Goal: Information Seeking & Learning: Learn about a topic

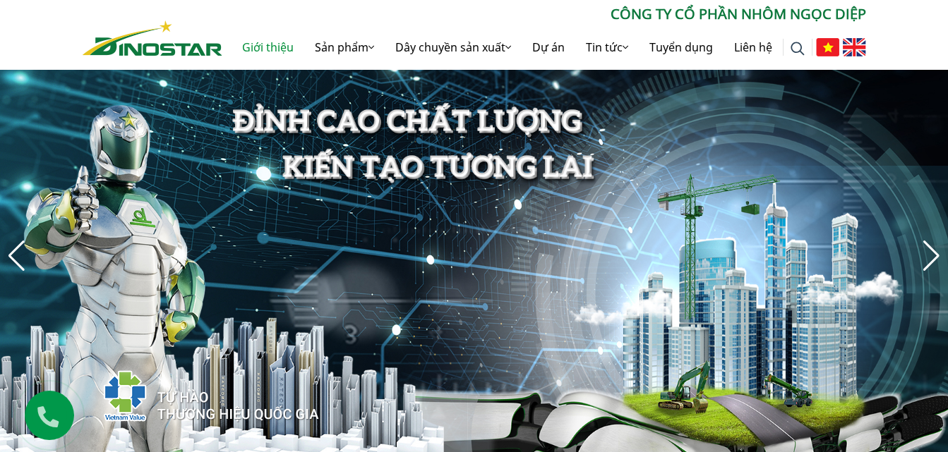
click at [304, 41] on link "Giới thiệu" at bounding box center [267, 47] width 73 height 45
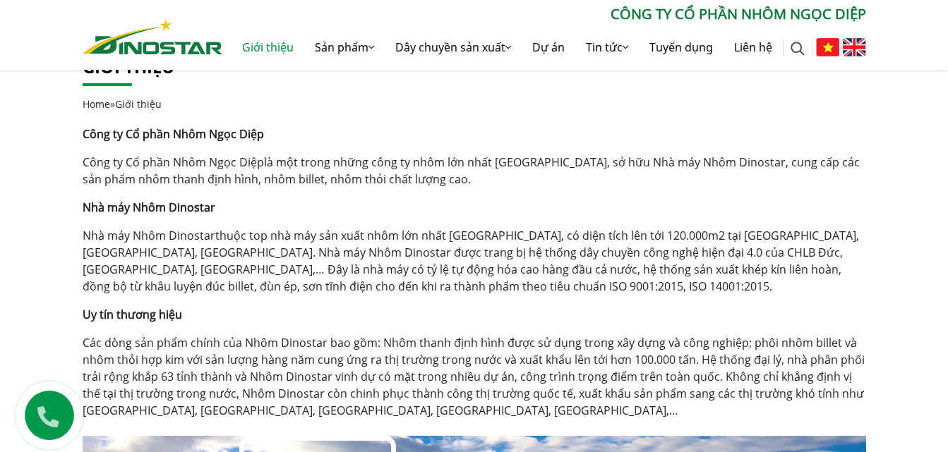
scroll to position [282, 0]
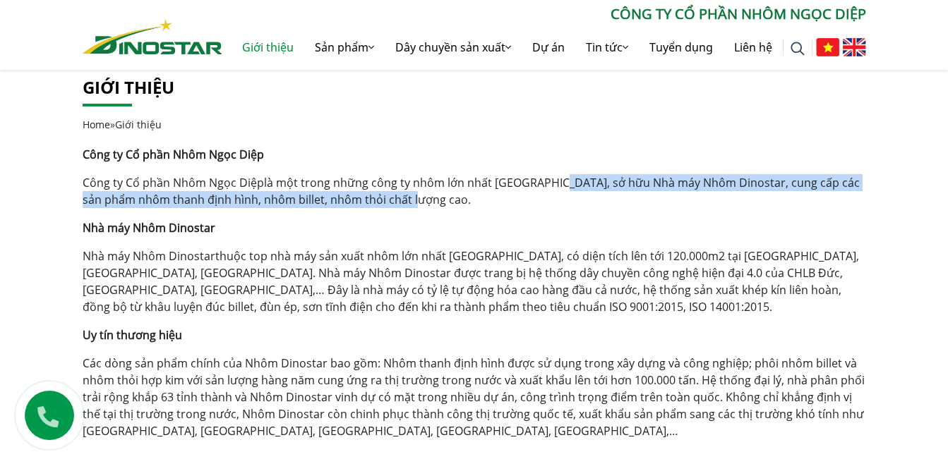
drag, startPoint x: 546, startPoint y: 185, endPoint x: 407, endPoint y: 199, distance: 139.8
click at [407, 199] on p "Công ty Cổ phần Nhôm Ngọc Diệp là một trong những công ty nhôm lớn nhất Việt Na…" at bounding box center [474, 191] width 783 height 34
copy p "sở hữu Nhà máy Nhôm Dinostar, cung cấp các sản phẩm nhôm thanh định hình, nhôm …"
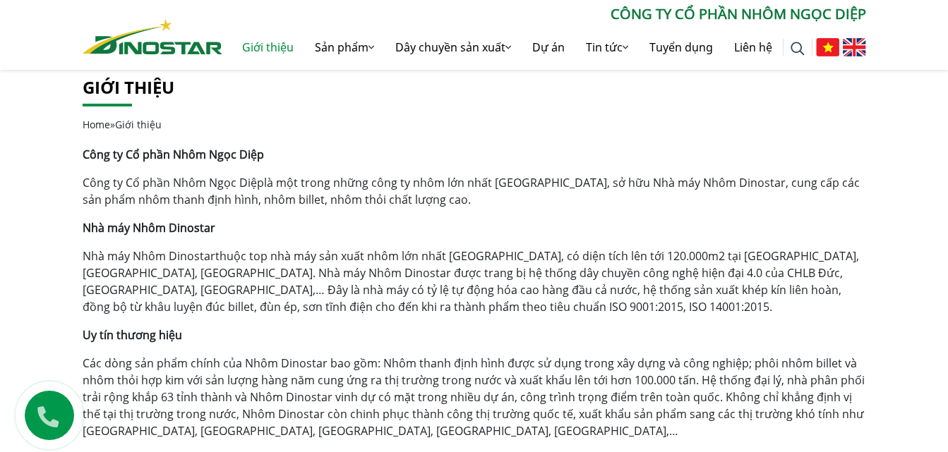
click at [592, 294] on p "Nhà máy Nhôm Dinostar thuộc top nhà máy sản xuất nhôm lớn nhất Việt Nam, có diệ…" at bounding box center [474, 282] width 783 height 68
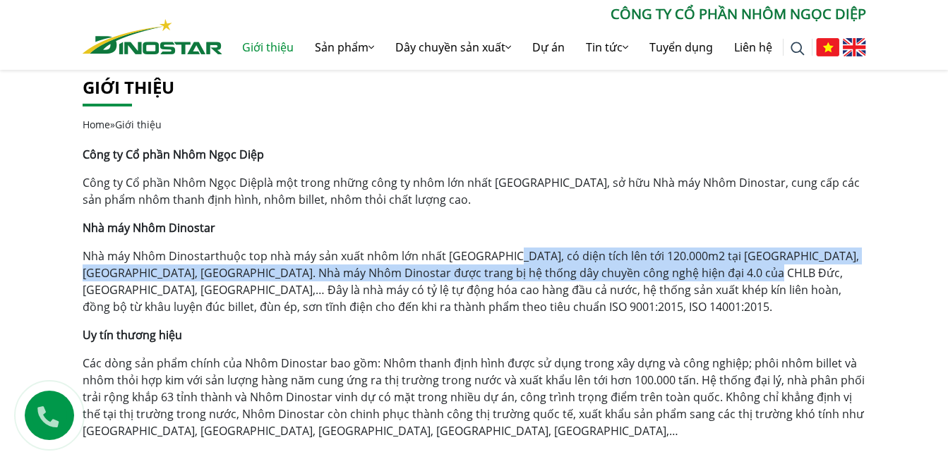
drag, startPoint x: 502, startPoint y: 256, endPoint x: 715, endPoint y: 273, distance: 213.8
click at [715, 273] on p "Nhà máy Nhôm Dinostar thuộc top nhà máy sản xuất nhôm lớn nhất Việt Nam, có diệ…" at bounding box center [474, 282] width 783 height 68
copy p "có diện tích lên tới 120.000m2 tại KCN Phố Nối A, Văn Lâm, Hưng Yên. Nhà máy Nh…"
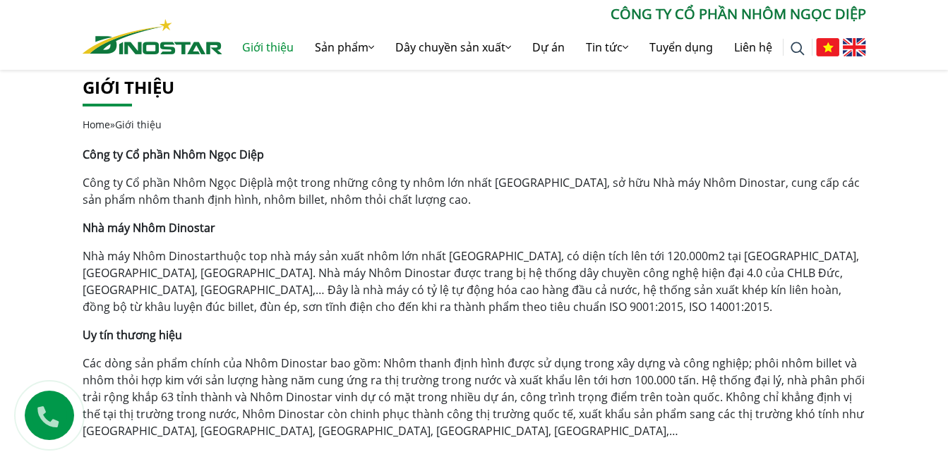
click at [513, 318] on div "Công ty Cổ phần Nhôm Ngọc Diệp Công ty Cổ phần Nhôm Ngọc Diệp là một trong nhữn…" at bounding box center [474, 293] width 783 height 294
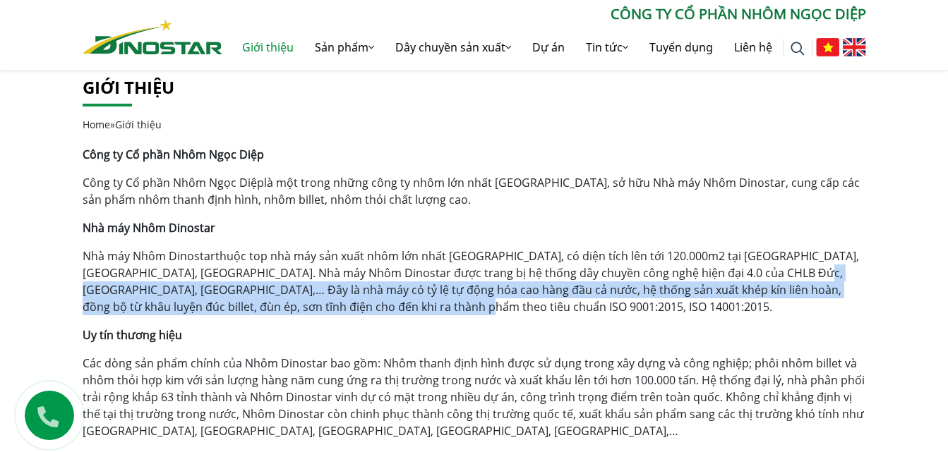
drag, startPoint x: 755, startPoint y: 270, endPoint x: 364, endPoint y: 305, distance: 392.6
click at [364, 305] on p "Nhà máy Nhôm Dinostar thuộc top nhà máy sản xuất nhôm lớn nhất Việt Nam, có diệ…" at bounding box center [474, 282] width 783 height 68
copy p "nhà máy có tỷ lệ tự động hóa cao hàng đầu cả nước, hệ thống sản xuất khép kín l…"
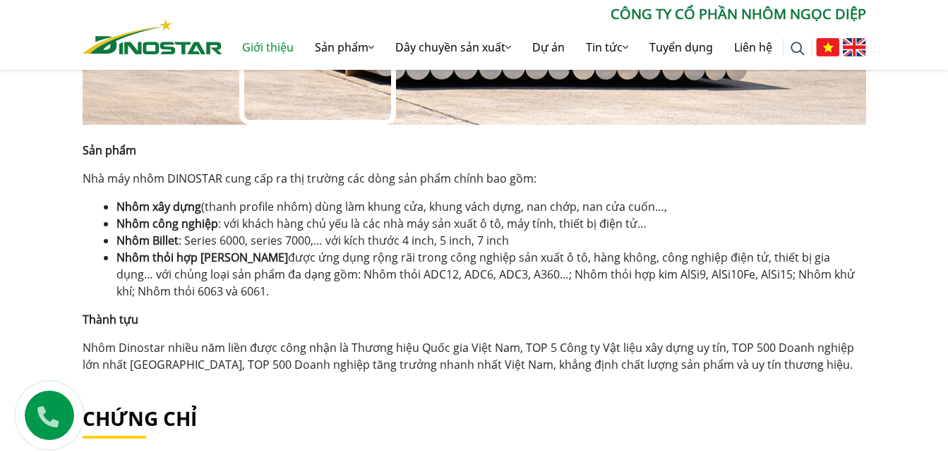
scroll to position [918, 0]
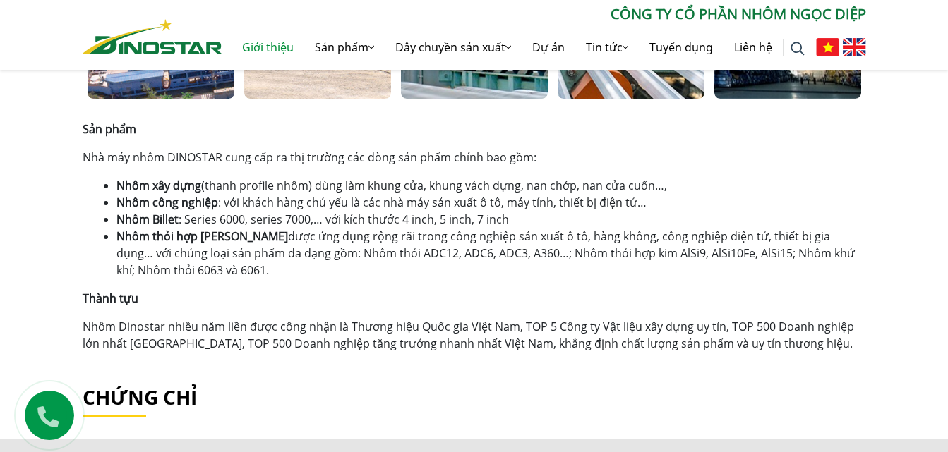
click at [200, 270] on li "Nhôm thỏi hợp kim được ứng dụng rộng rãi trong công nghiệp sản xuất ô tô, hàng …" at bounding box center [491, 253] width 750 height 51
drag, startPoint x: 197, startPoint y: 272, endPoint x: 79, endPoint y: 157, distance: 164.7
copy div "Nhà máy nhôm DINOSTAR cung cấp ra thị trường các dòng sản phẩm chính bao gồm: N…"
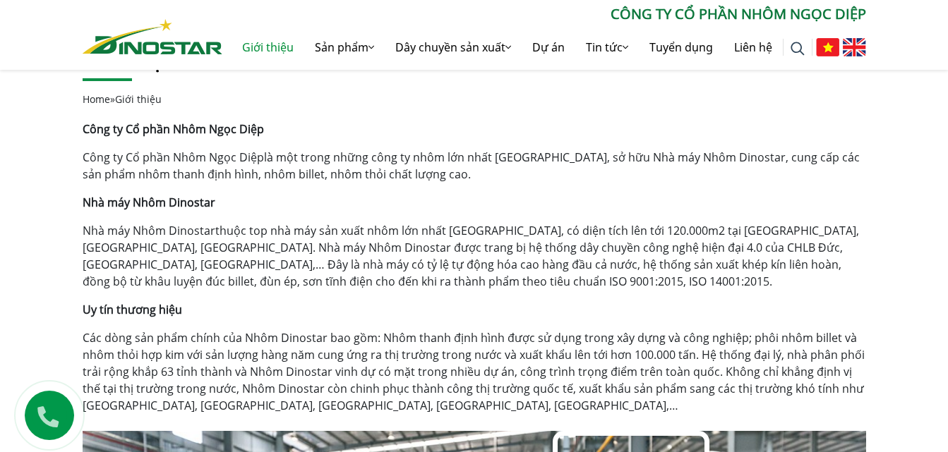
scroll to position [282, 0]
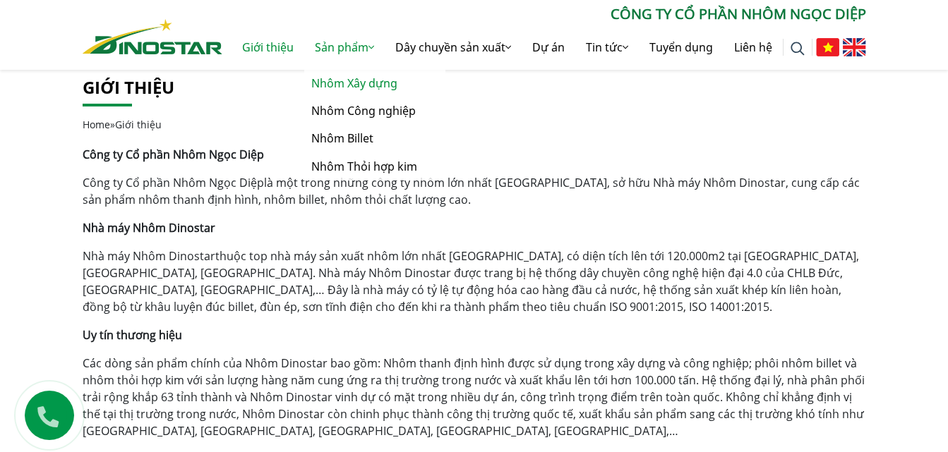
click at [349, 83] on link "Nhôm Xây dựng" at bounding box center [374, 84] width 141 height 28
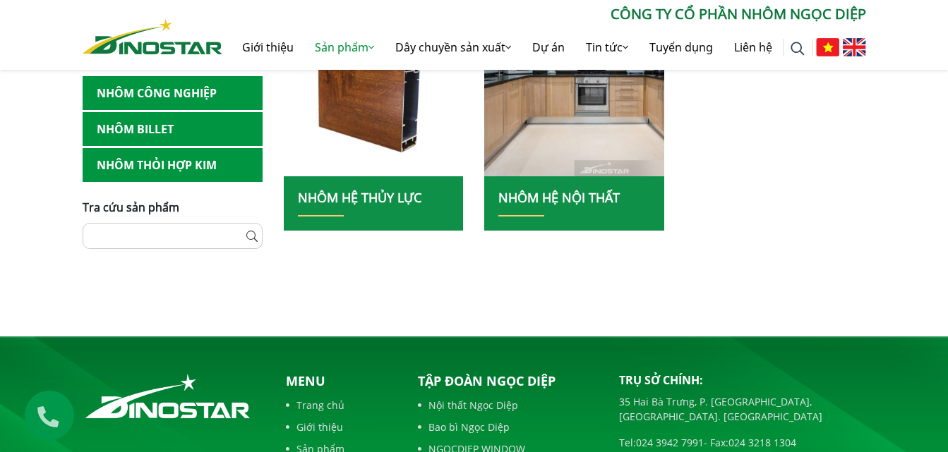
scroll to position [706, 0]
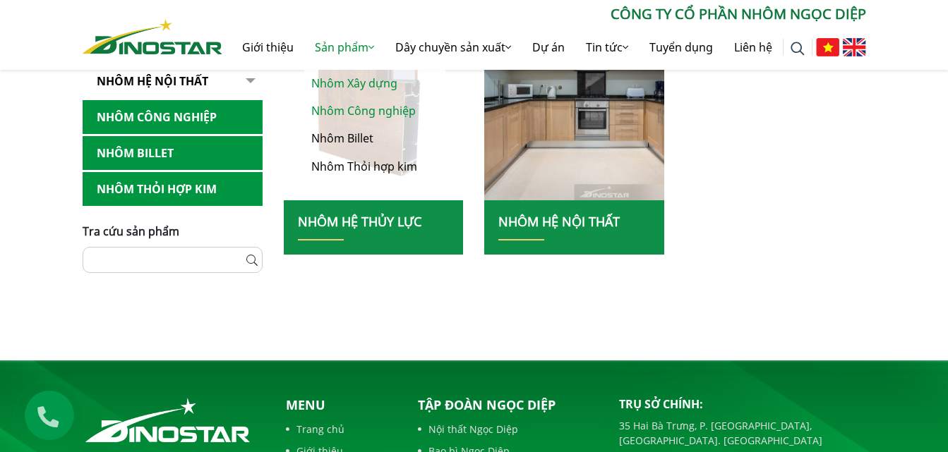
click at [351, 110] on link "Nhôm Công nghiệp" at bounding box center [374, 111] width 141 height 28
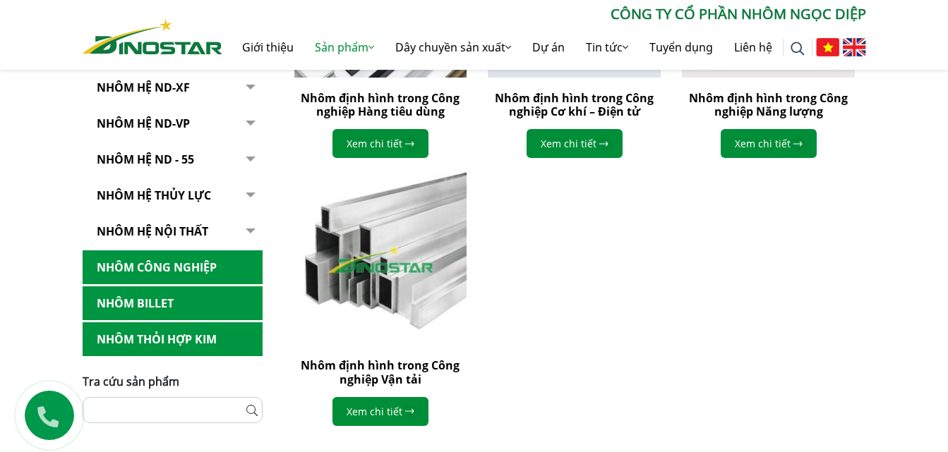
scroll to position [565, 0]
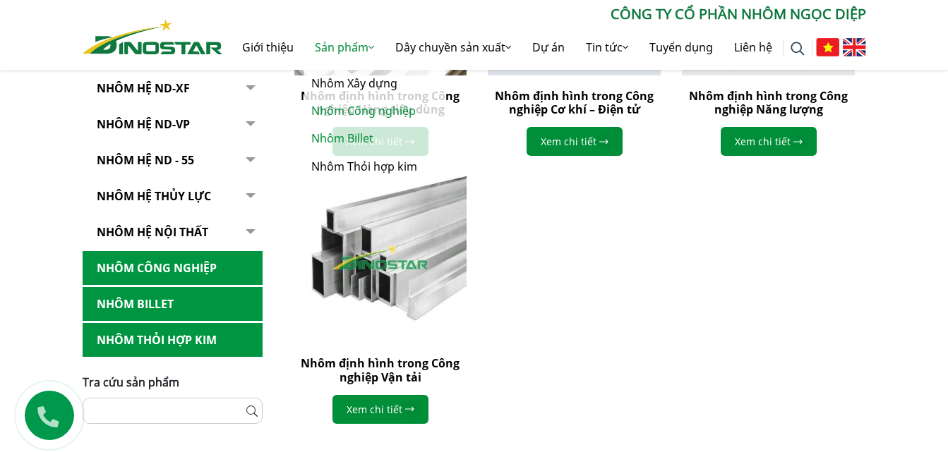
click at [345, 136] on link "Nhôm Billet" at bounding box center [374, 139] width 141 height 28
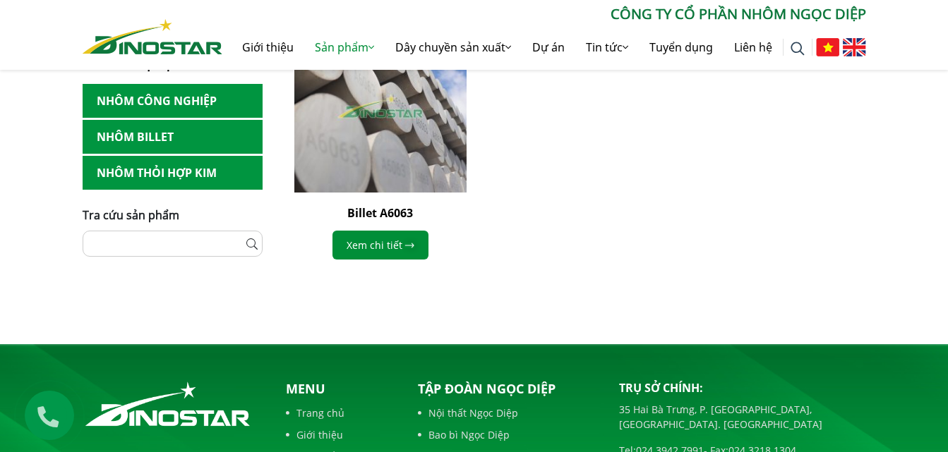
scroll to position [942, 0]
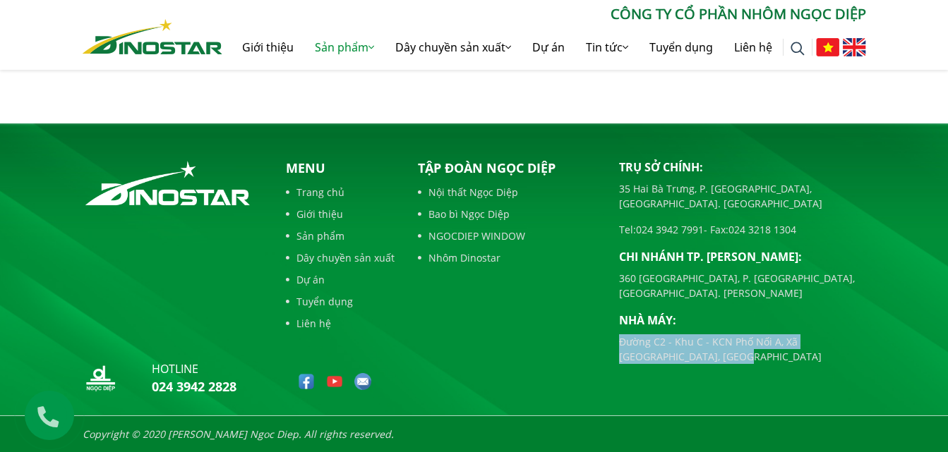
drag, startPoint x: 620, startPoint y: 313, endPoint x: 694, endPoint y: 329, distance: 75.7
click at [694, 335] on p "Đường C2 - Khu C - KCN Phố Nối A, Xã [GEOGRAPHIC_DATA], [GEOGRAPHIC_DATA]" at bounding box center [742, 350] width 247 height 30
copy p "Đường C2 - Khu C - KCN Phố Nối A, Xã [GEOGRAPHIC_DATA], [GEOGRAPHIC_DATA]"
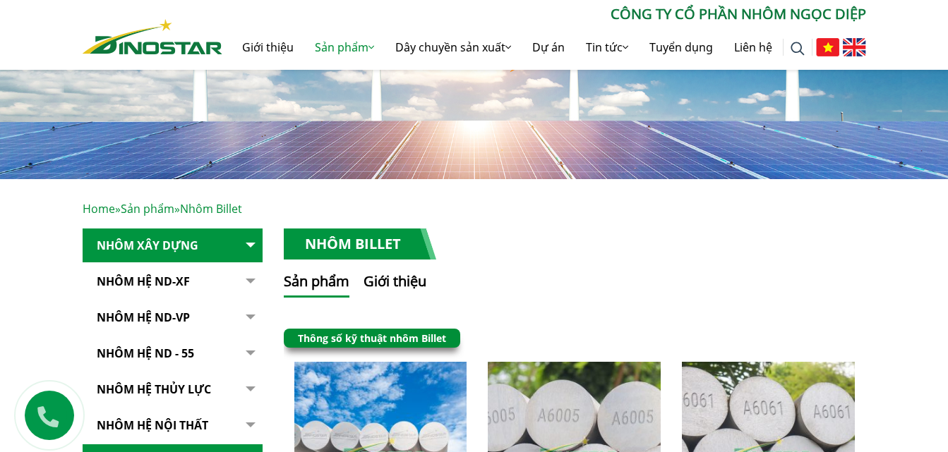
scroll to position [0, 0]
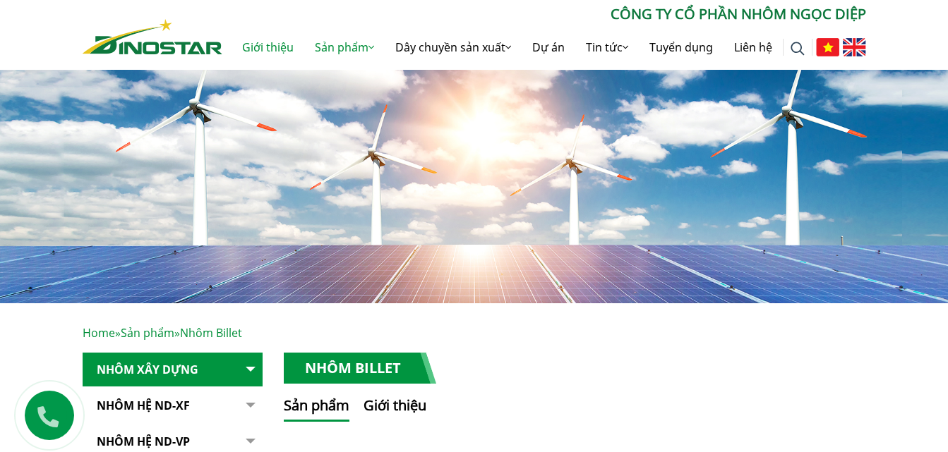
click at [270, 45] on link "Giới thiệu" at bounding box center [267, 47] width 73 height 45
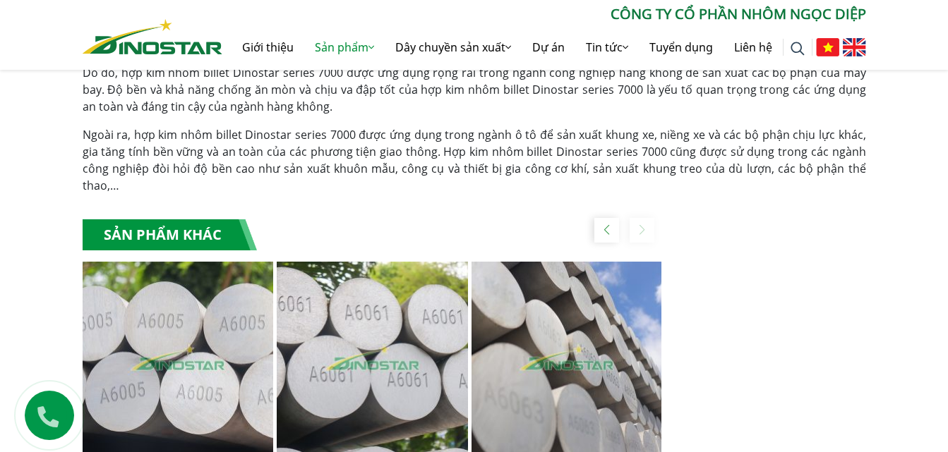
scroll to position [903, 0]
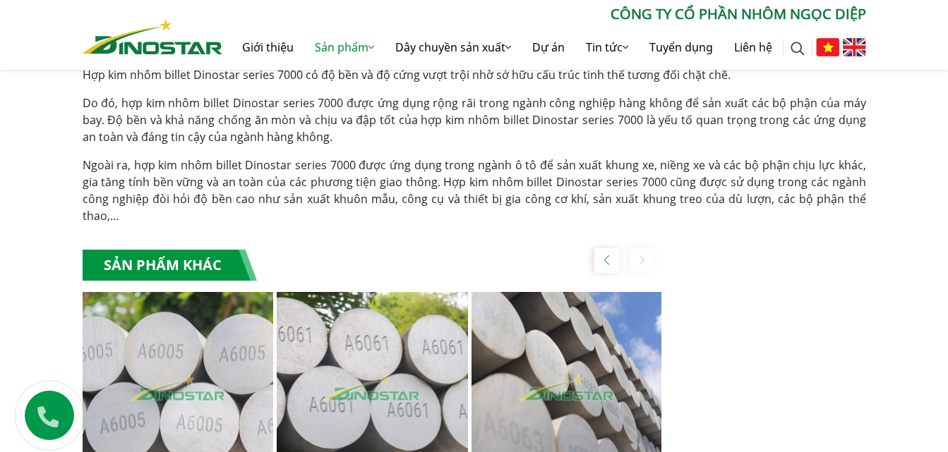
click at [640, 250] on div "Sản phẩm khác" at bounding box center [372, 271] width 579 height 42
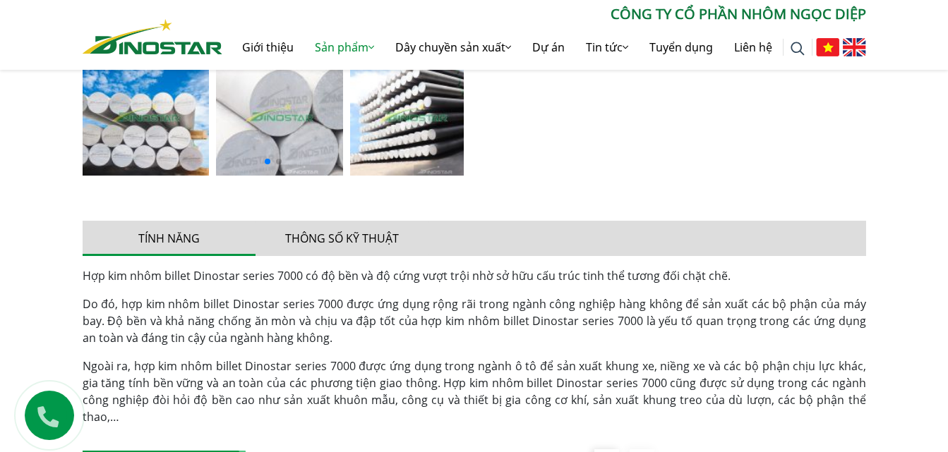
scroll to position [692, 0]
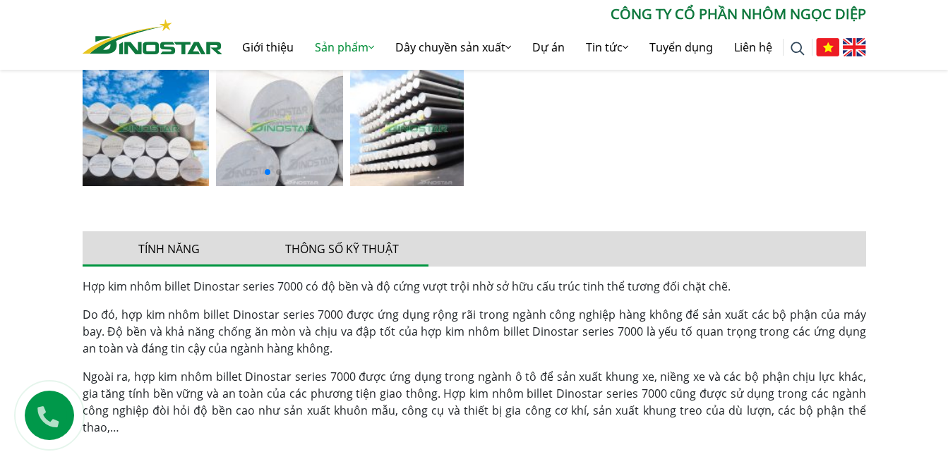
click at [347, 241] on button "Thông số kỹ thuật" at bounding box center [341, 248] width 173 height 35
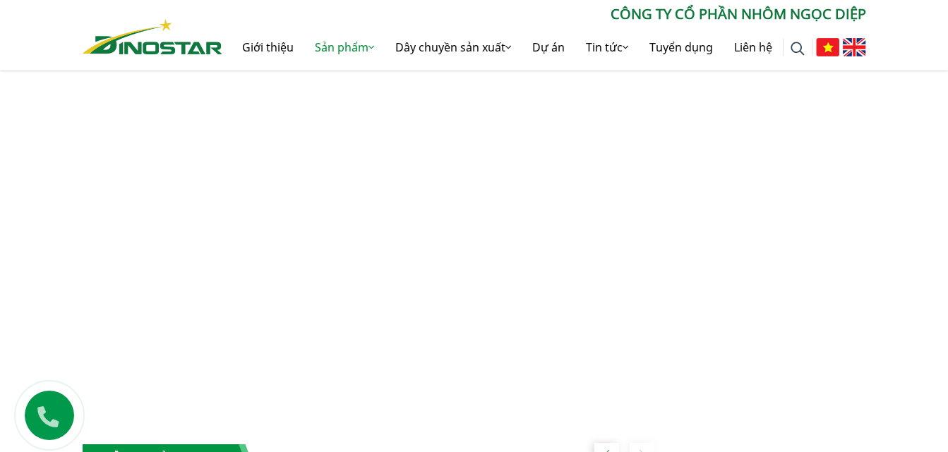
scroll to position [1577, 0]
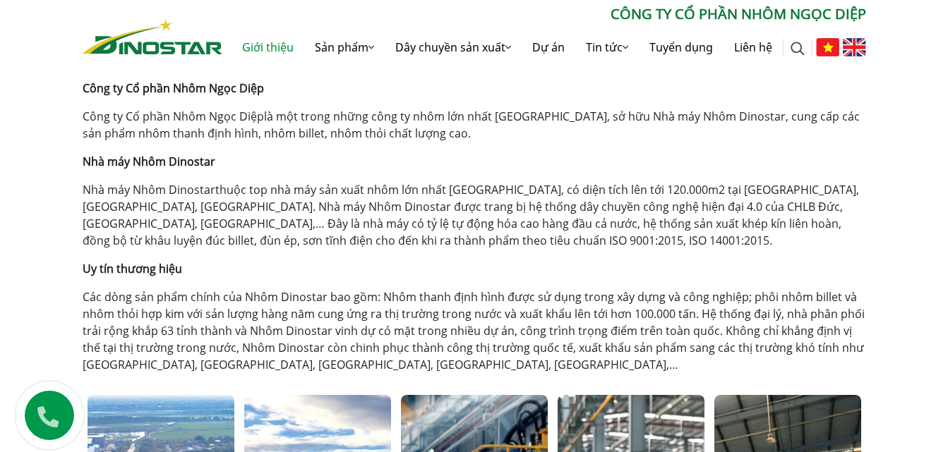
scroll to position [353, 0]
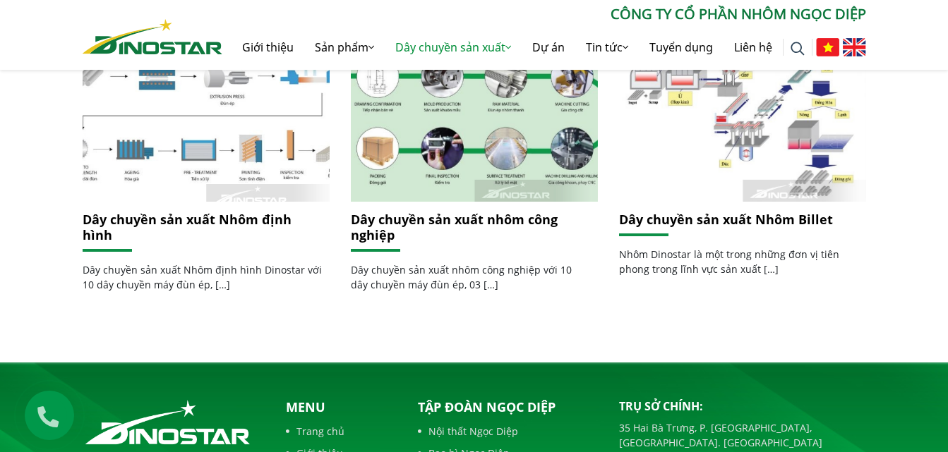
scroll to position [423, 0]
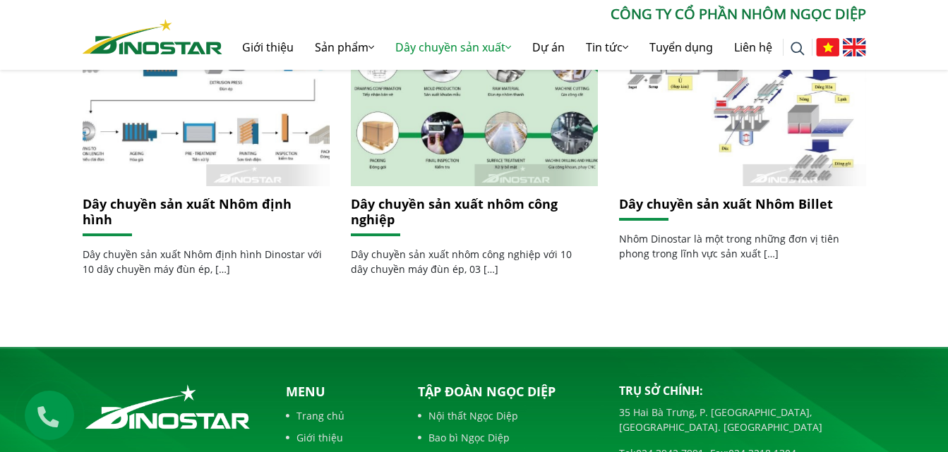
click at [778, 207] on link "Dây chuyền sản xuất Nhôm Billet" at bounding box center [726, 203] width 214 height 17
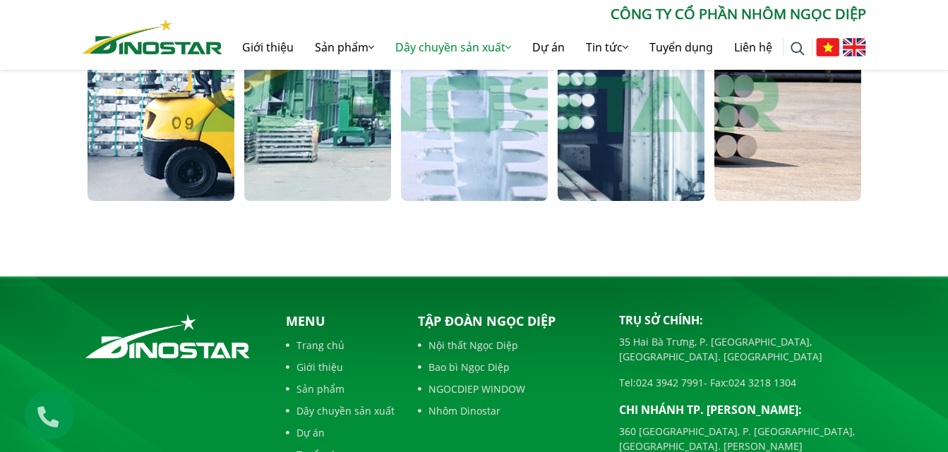
scroll to position [1423, 0]
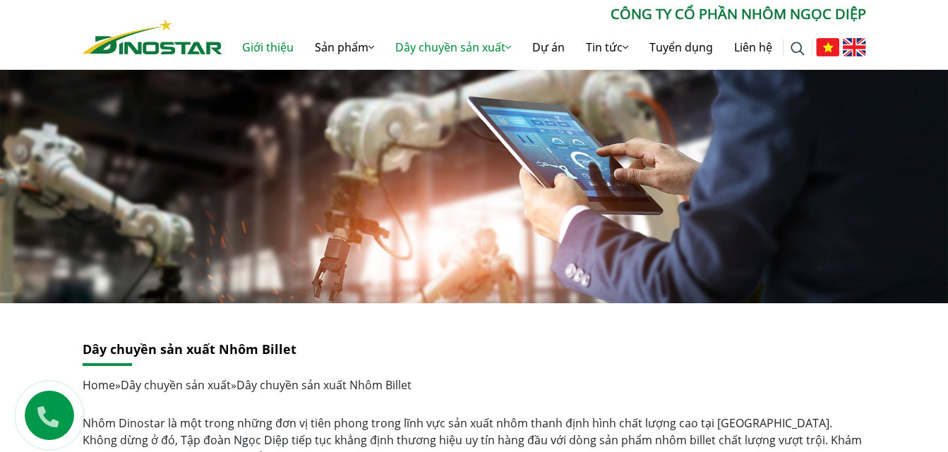
click at [272, 42] on link "Giới thiệu" at bounding box center [267, 47] width 73 height 45
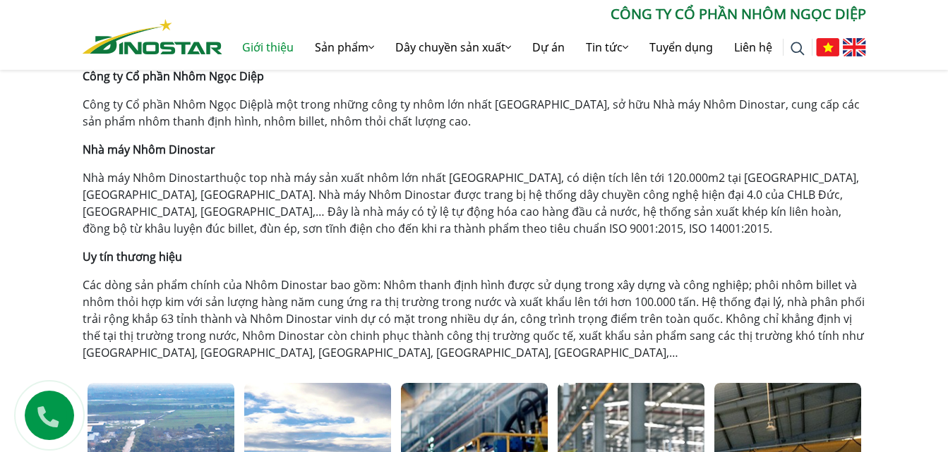
scroll to position [212, 0]
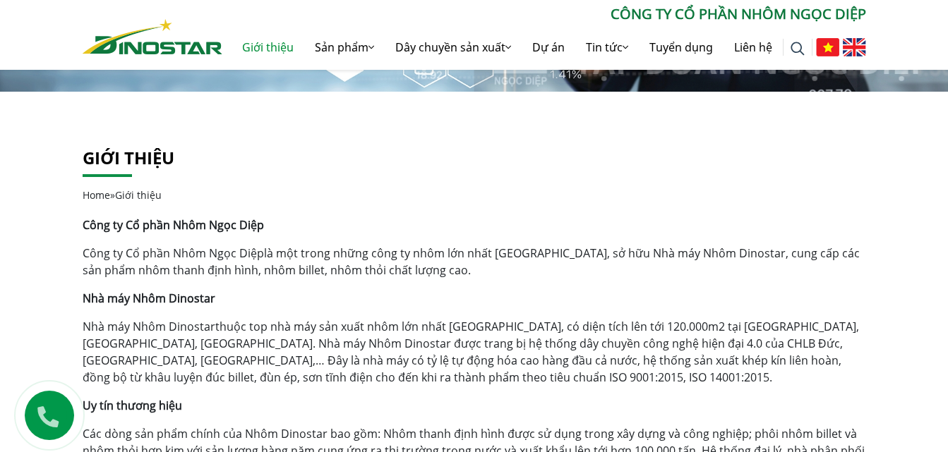
click at [855, 47] on img at bounding box center [854, 47] width 23 height 18
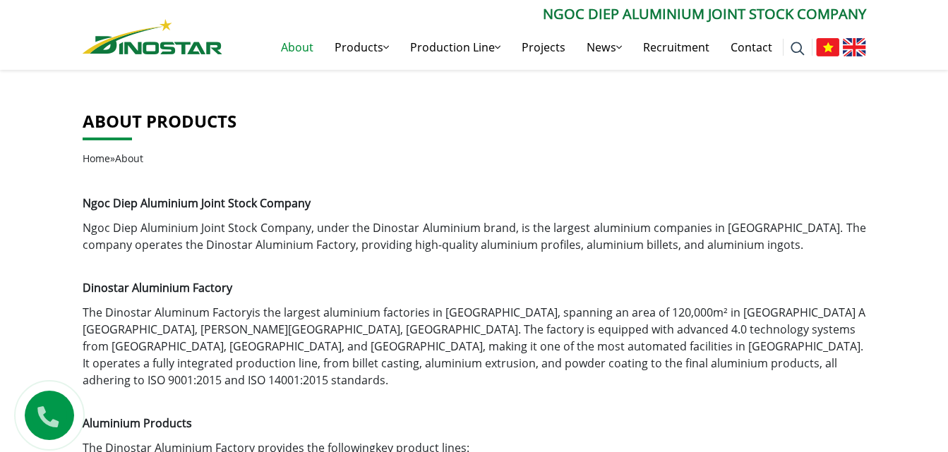
scroll to position [282, 0]
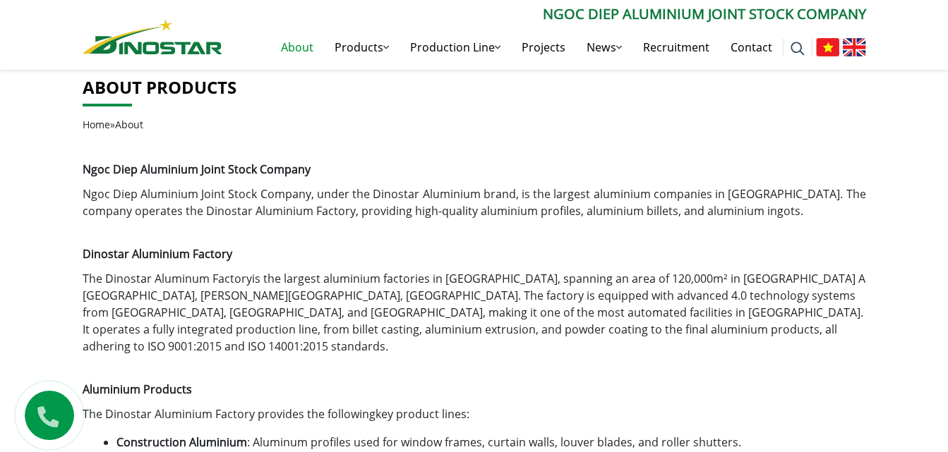
click at [826, 44] on img at bounding box center [827, 47] width 23 height 18
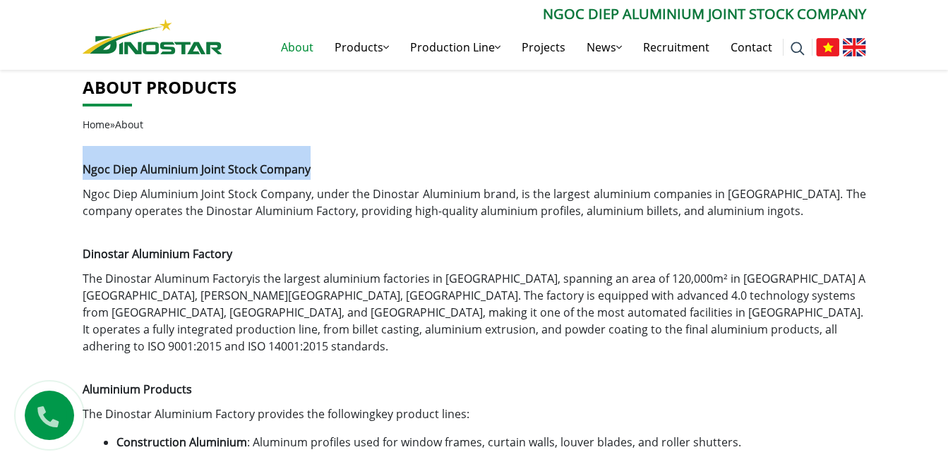
drag, startPoint x: 326, startPoint y: 174, endPoint x: 78, endPoint y: 171, distance: 248.4
copy strong "Ngoc Diep Aluminium Joint Stock Company"
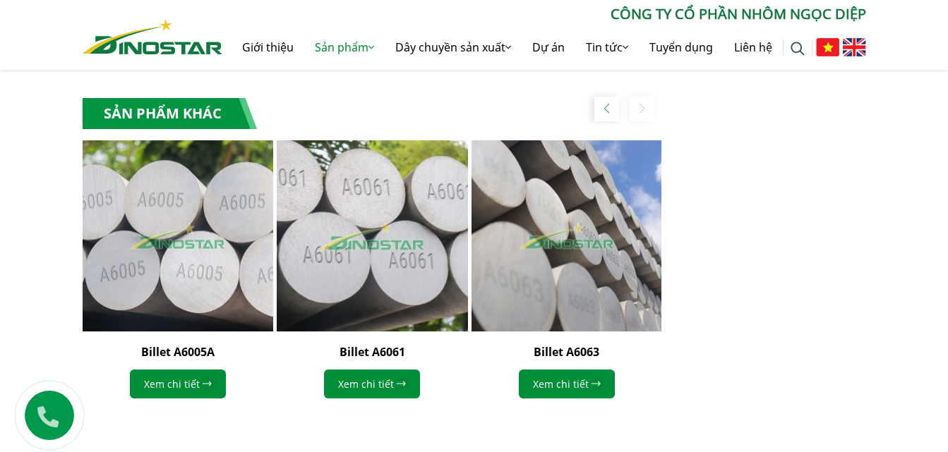
scroll to position [1045, 0]
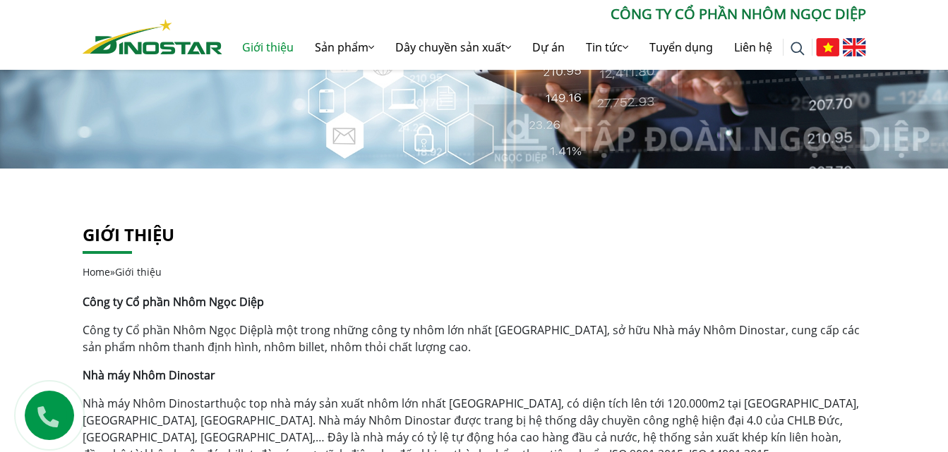
scroll to position [141, 0]
